Goal: Communication & Community: Answer question/provide support

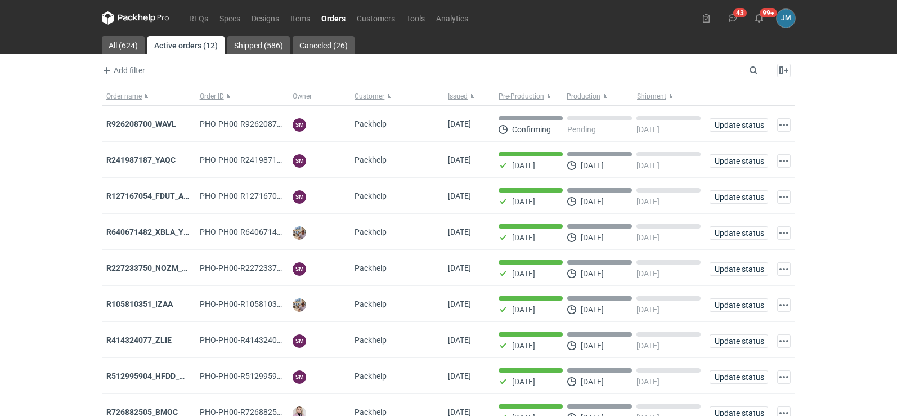
click at [141, 18] on icon at bounding box center [136, 18] width 68 height 14
click at [151, 122] on strong "R926208700_WAVL" at bounding box center [141, 123] width 70 height 9
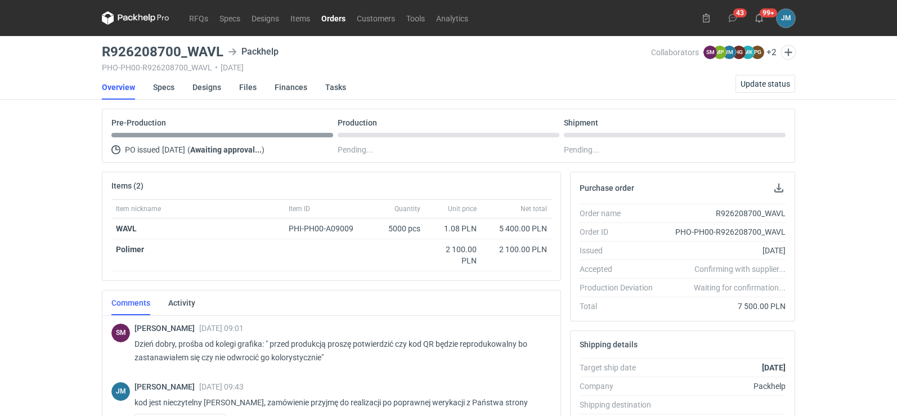
click at [151, 21] on icon at bounding box center [152, 18] width 7 height 8
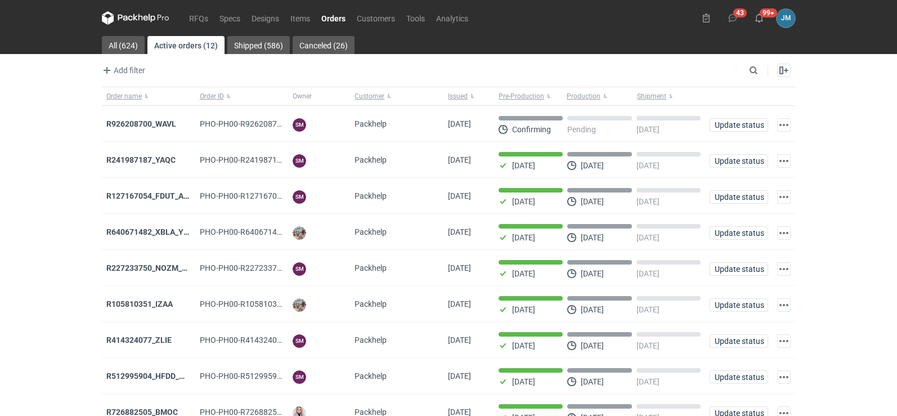
click at [132, 20] on icon at bounding box center [136, 18] width 68 height 14
click at [109, 20] on icon at bounding box center [108, 18] width 12 height 14
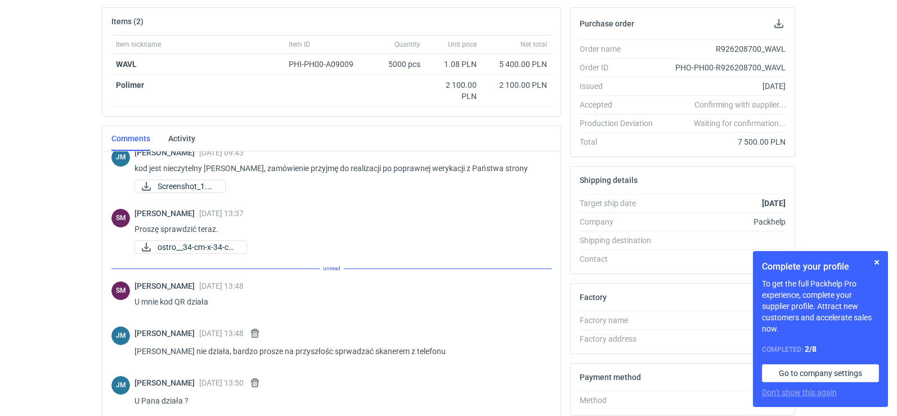
scroll to position [73, 0]
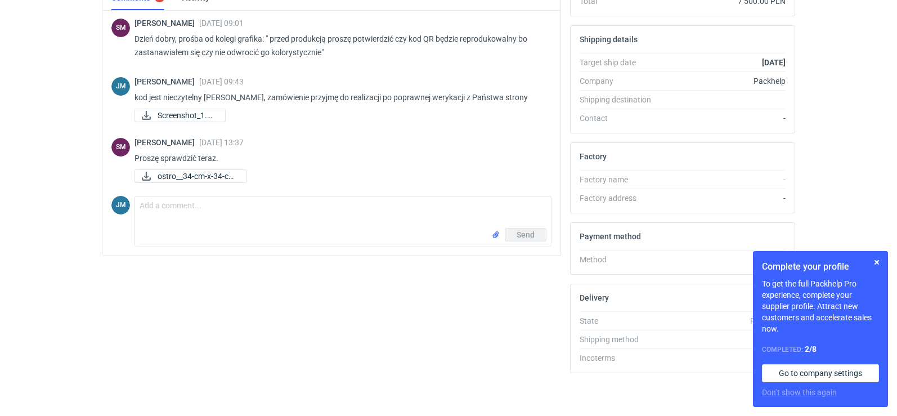
scroll to position [307, 0]
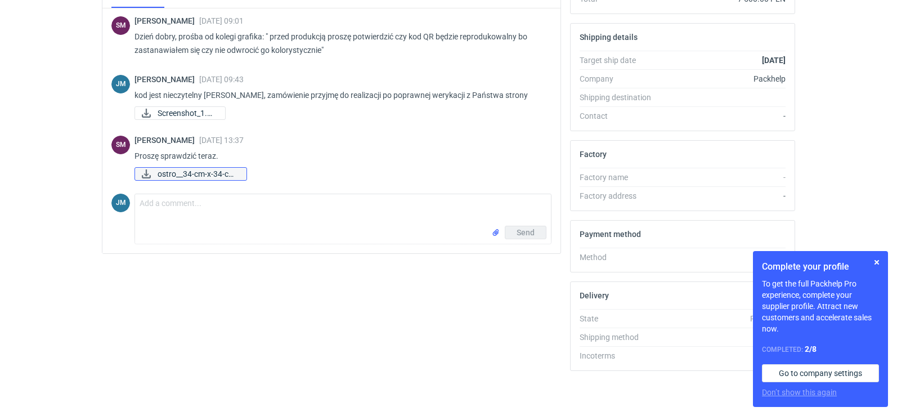
click at [193, 175] on span "ostro__34-cm-x-34-cm..." at bounding box center [198, 174] width 80 height 12
click at [211, 177] on span "ostro__34-cm-x-34-cm..." at bounding box center [198, 174] width 80 height 12
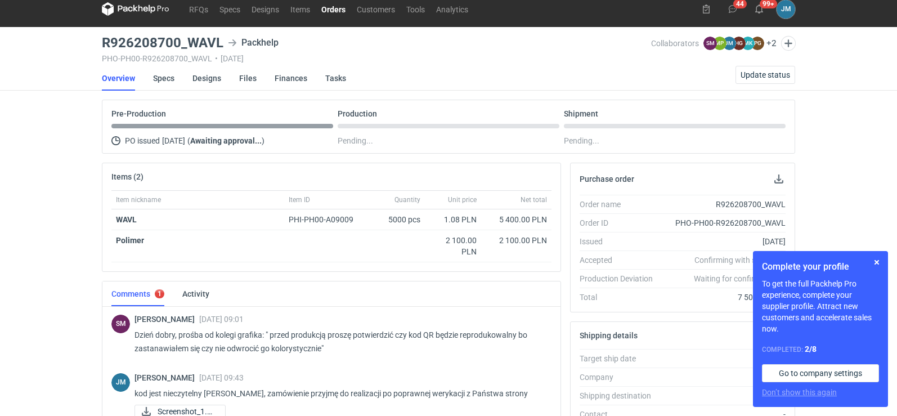
scroll to position [0, 0]
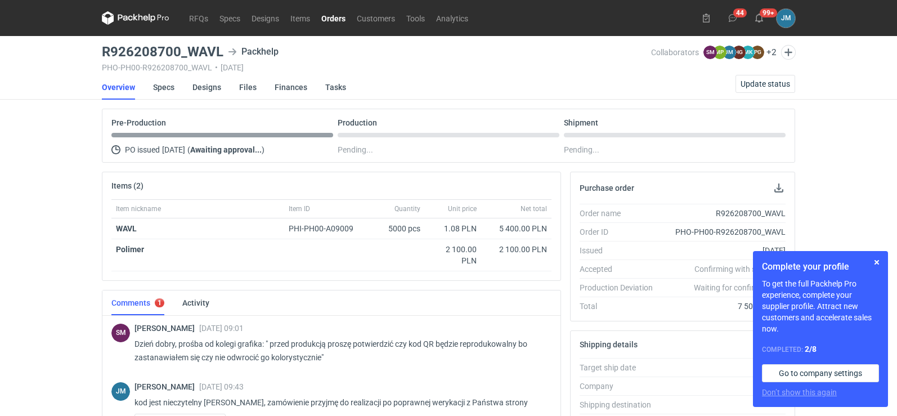
click at [115, 19] on icon at bounding box center [136, 18] width 68 height 14
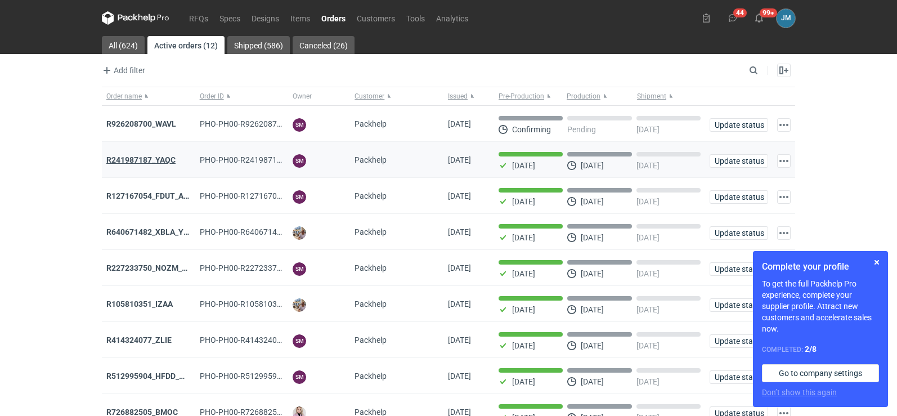
click at [123, 160] on strong "R241987187_YAQC" at bounding box center [140, 159] width 69 height 9
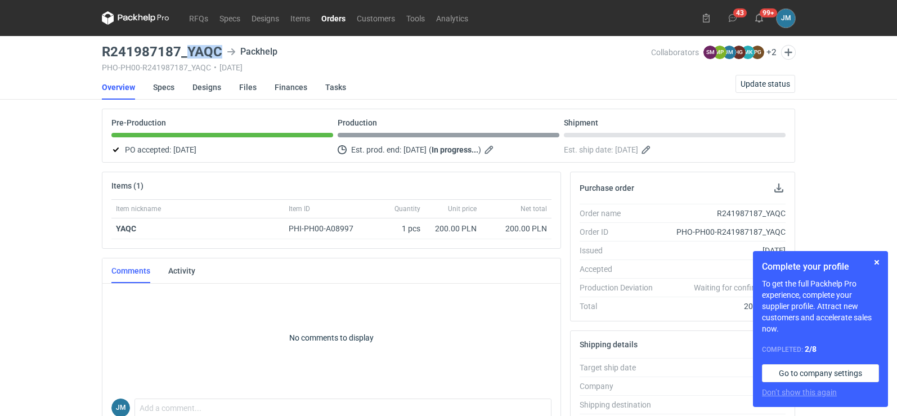
drag, startPoint x: 222, startPoint y: 50, endPoint x: 186, endPoint y: 50, distance: 35.5
click at [186, 50] on div "R241987187_YAQC Packhelp" at bounding box center [376, 52] width 549 height 14
copy h3 "YAQC"
click at [133, 17] on icon at bounding box center [136, 18] width 68 height 14
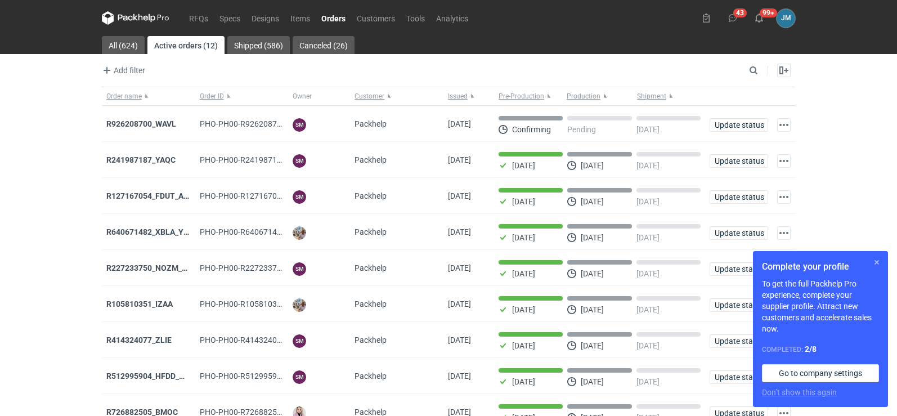
click at [877, 262] on button "button" at bounding box center [877, 262] width 14 height 14
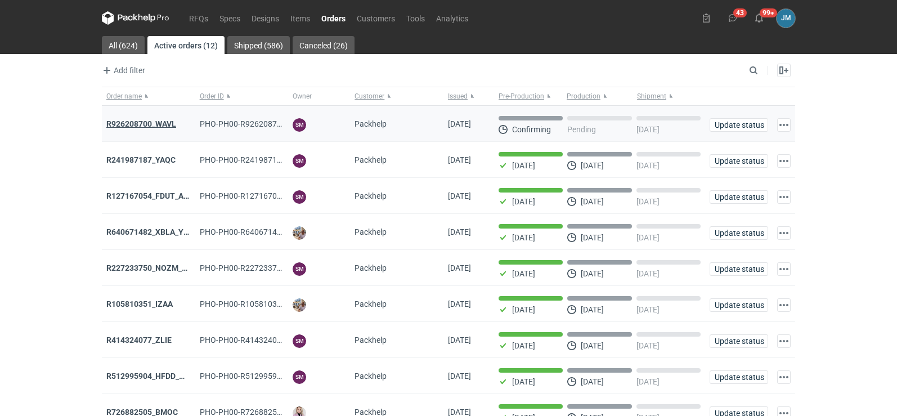
click at [154, 127] on strong "R926208700_WAVL" at bounding box center [141, 123] width 70 height 9
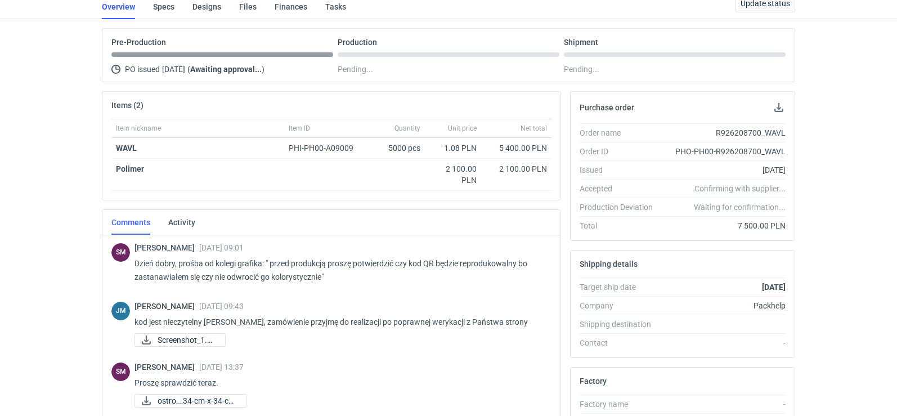
scroll to position [306, 0]
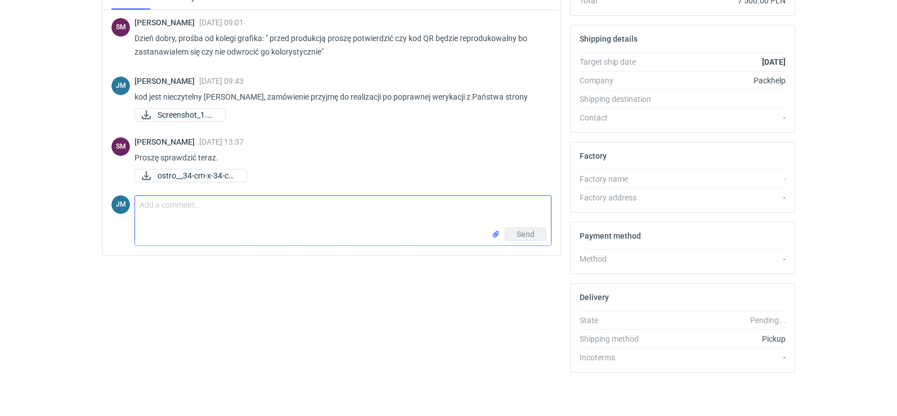
click at [173, 223] on textarea "Comment message" at bounding box center [343, 212] width 416 height 32
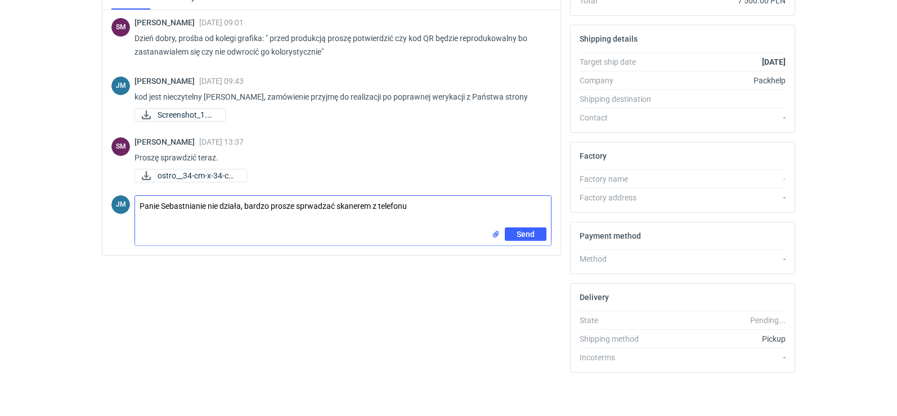
click at [295, 209] on textarea "Panie Sebastnianie nie działa, bardzo prosze sprwadzać skanerem z telefonu" at bounding box center [343, 212] width 416 height 32
click at [482, 204] on textarea "[PERSON_NAME] nie działa, bardzo prosze na przyszłośc sprwadzać skanerem z tele…" at bounding box center [343, 212] width 416 height 32
type textarea "[PERSON_NAME] nie działa, bardzo prosze na przyszłośc sprwadzać skanerem z tele…"
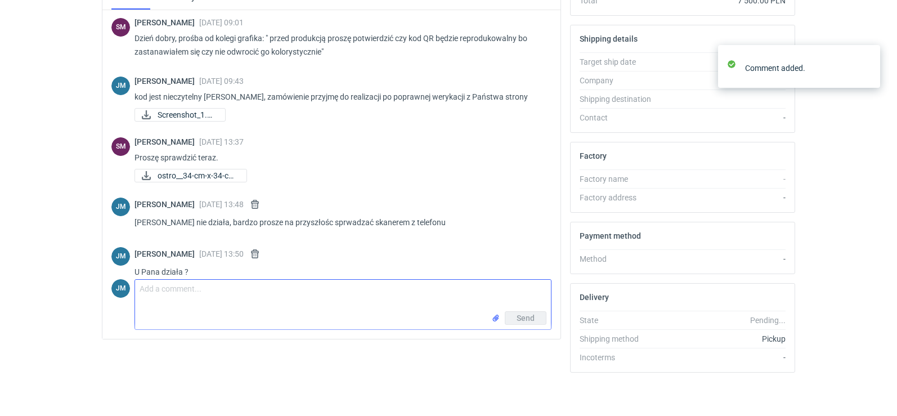
scroll to position [15, 0]
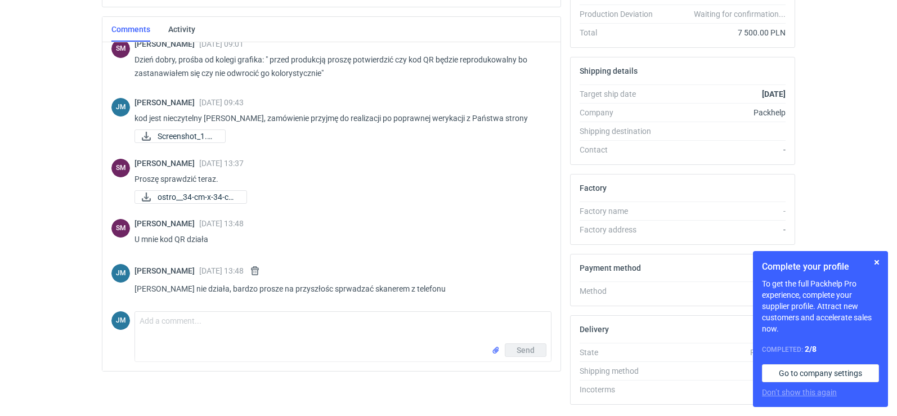
scroll to position [307, 0]
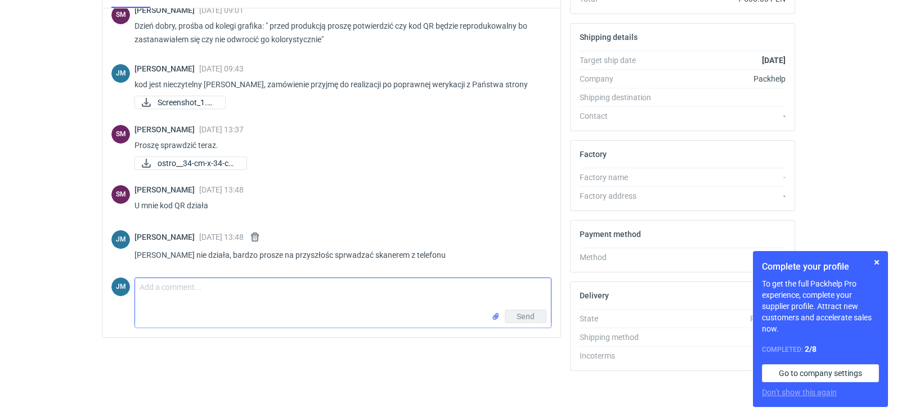
click at [205, 303] on textarea "Comment message" at bounding box center [343, 294] width 416 height 32
type textarea "U Pana działa ?"
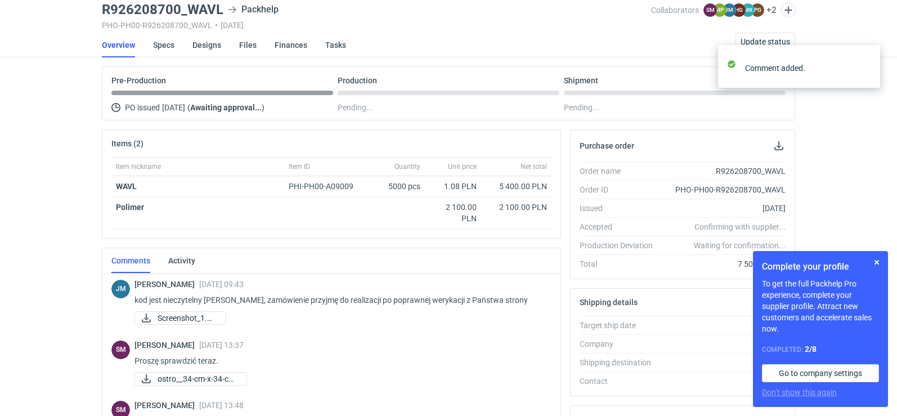
scroll to position [0, 0]
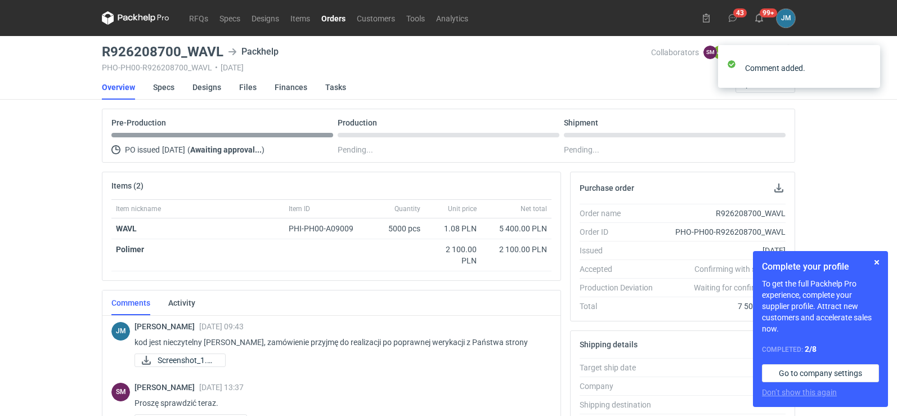
click at [150, 14] on icon at bounding box center [136, 18] width 68 height 14
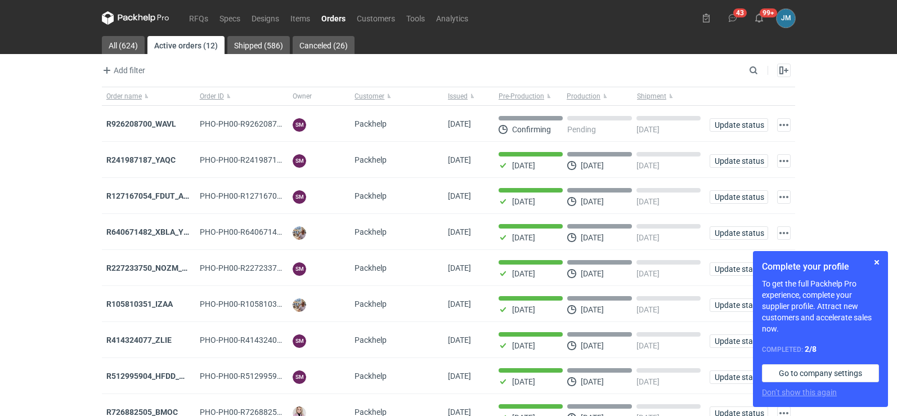
click at [143, 17] on icon at bounding box center [136, 18] width 68 height 14
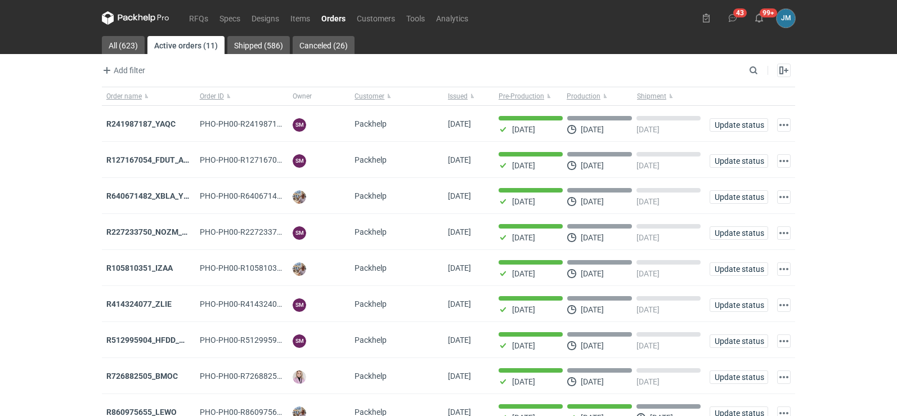
click at [144, 18] on icon at bounding box center [146, 18] width 5 height 5
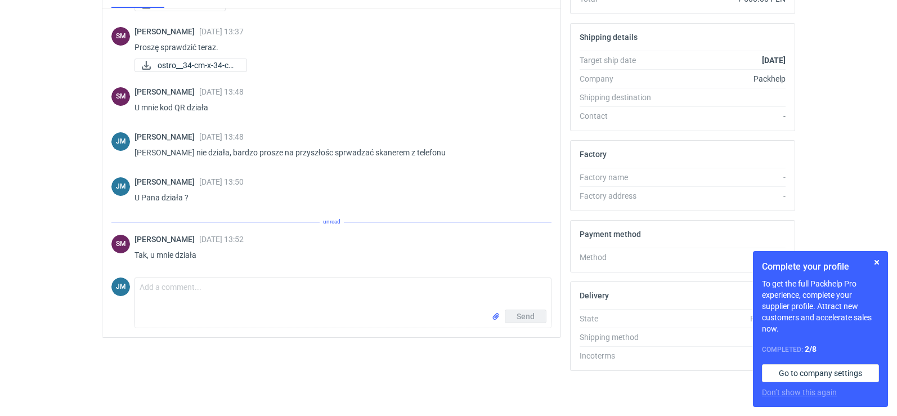
scroll to position [109, 0]
click at [198, 306] on textarea "Comment message" at bounding box center [343, 294] width 416 height 32
type textarea "o"
click at [146, 293] on textarea "o , Panie Sebastianie" at bounding box center [343, 294] width 416 height 32
click at [144, 288] on textarea "o , Panie Sebastianie" at bounding box center [343, 294] width 416 height 32
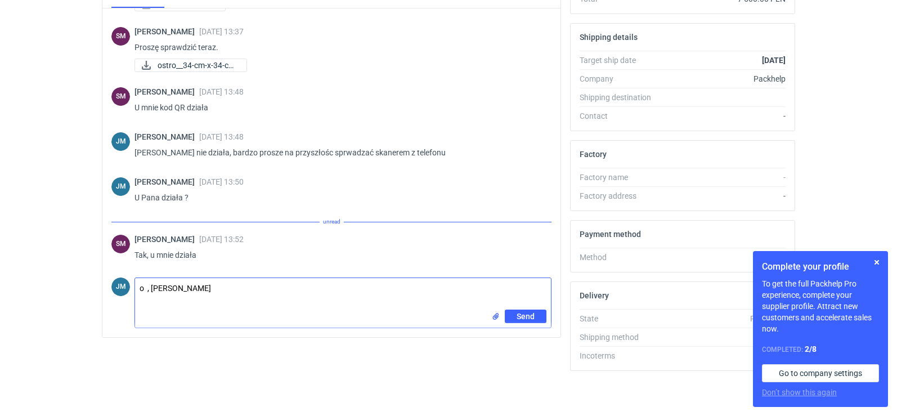
click at [265, 285] on textarea "o , Panie Sebastianie" at bounding box center [343, 294] width 416 height 32
paste textarea "w takim razie"
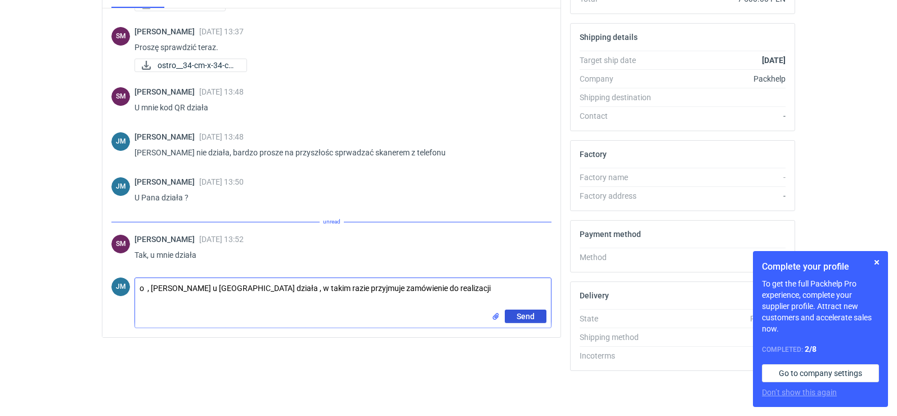
type textarea "o , [PERSON_NAME] u [GEOGRAPHIC_DATA] działa , w takim razie przyjmuje zamówien…"
click at [517, 312] on span "Send" at bounding box center [526, 316] width 18 height 8
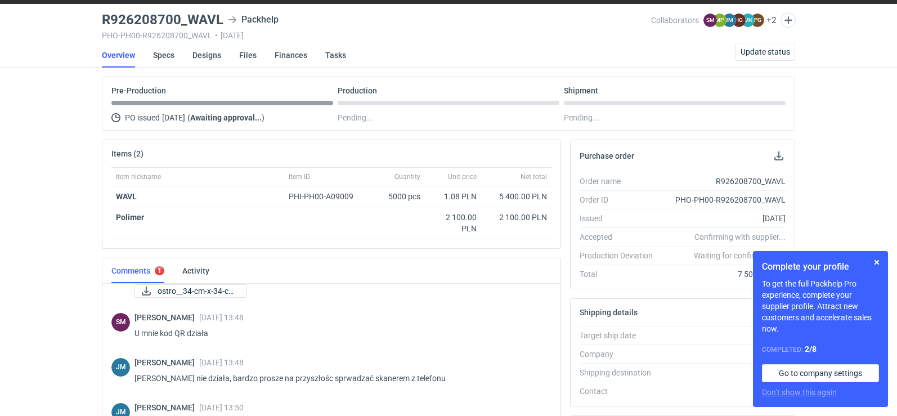
scroll to position [0, 0]
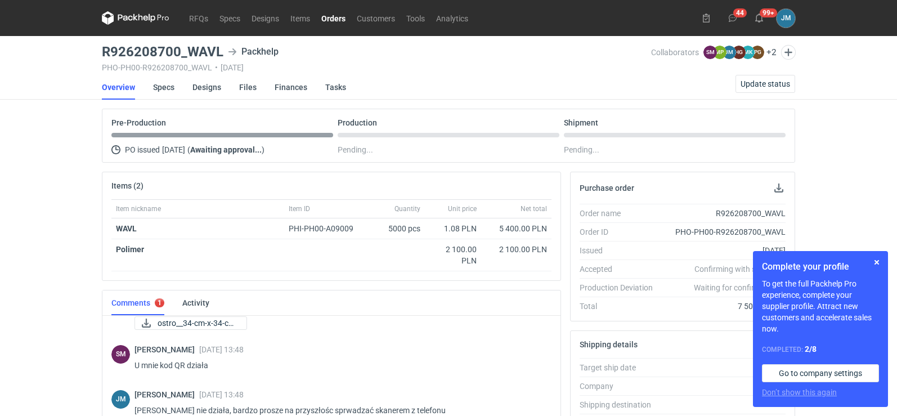
click at [128, 14] on icon at bounding box center [136, 18] width 68 height 14
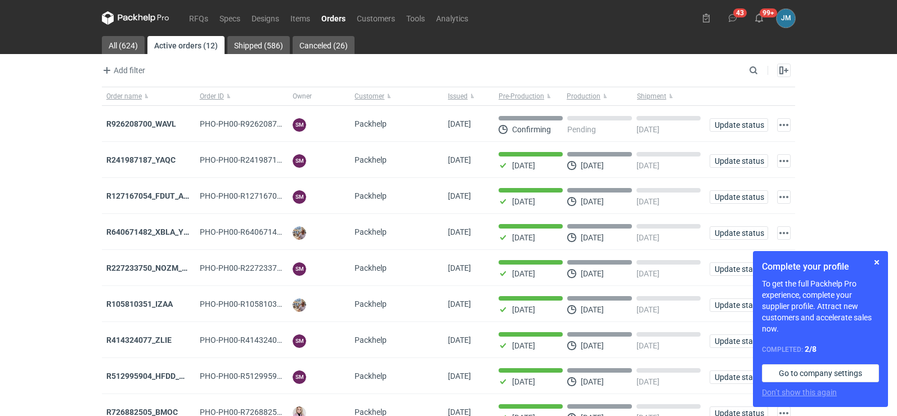
click at [130, 11] on icon at bounding box center [136, 18] width 68 height 14
click at [123, 124] on strong "R926208700_WAVL" at bounding box center [141, 123] width 70 height 9
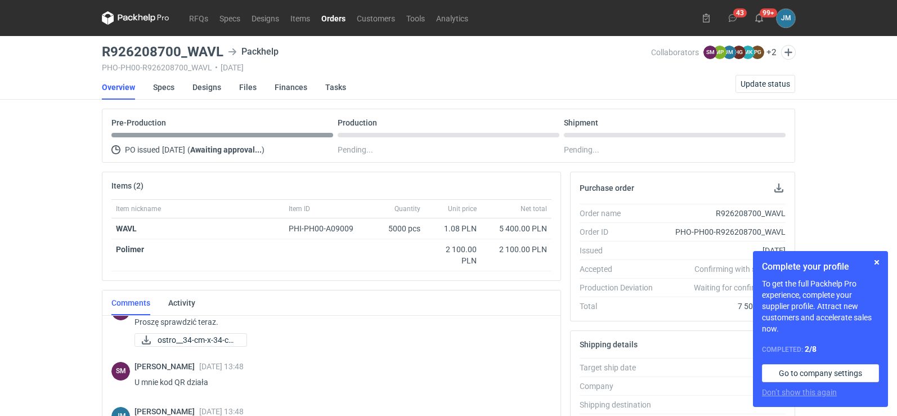
click at [139, 23] on icon at bounding box center [136, 18] width 68 height 14
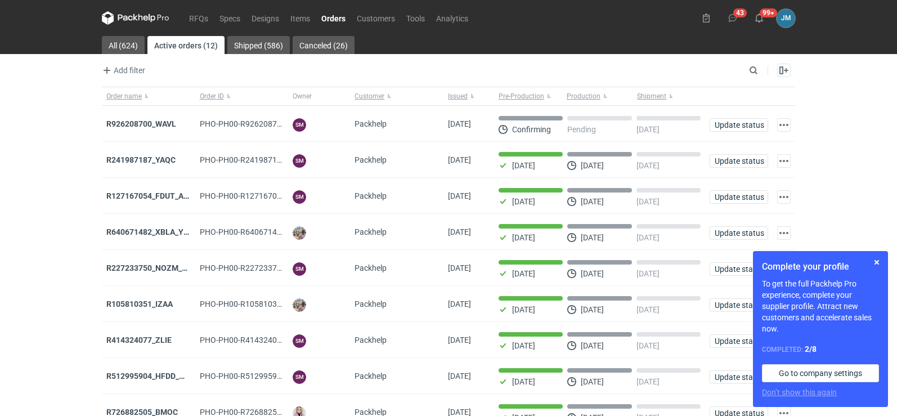
click at [137, 19] on icon at bounding box center [136, 18] width 68 height 14
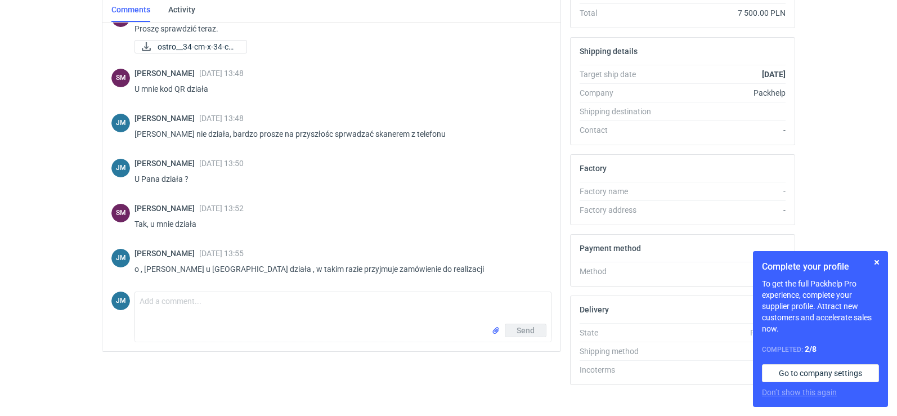
scroll to position [307, 0]
